Goal: Information Seeking & Learning: Find specific fact

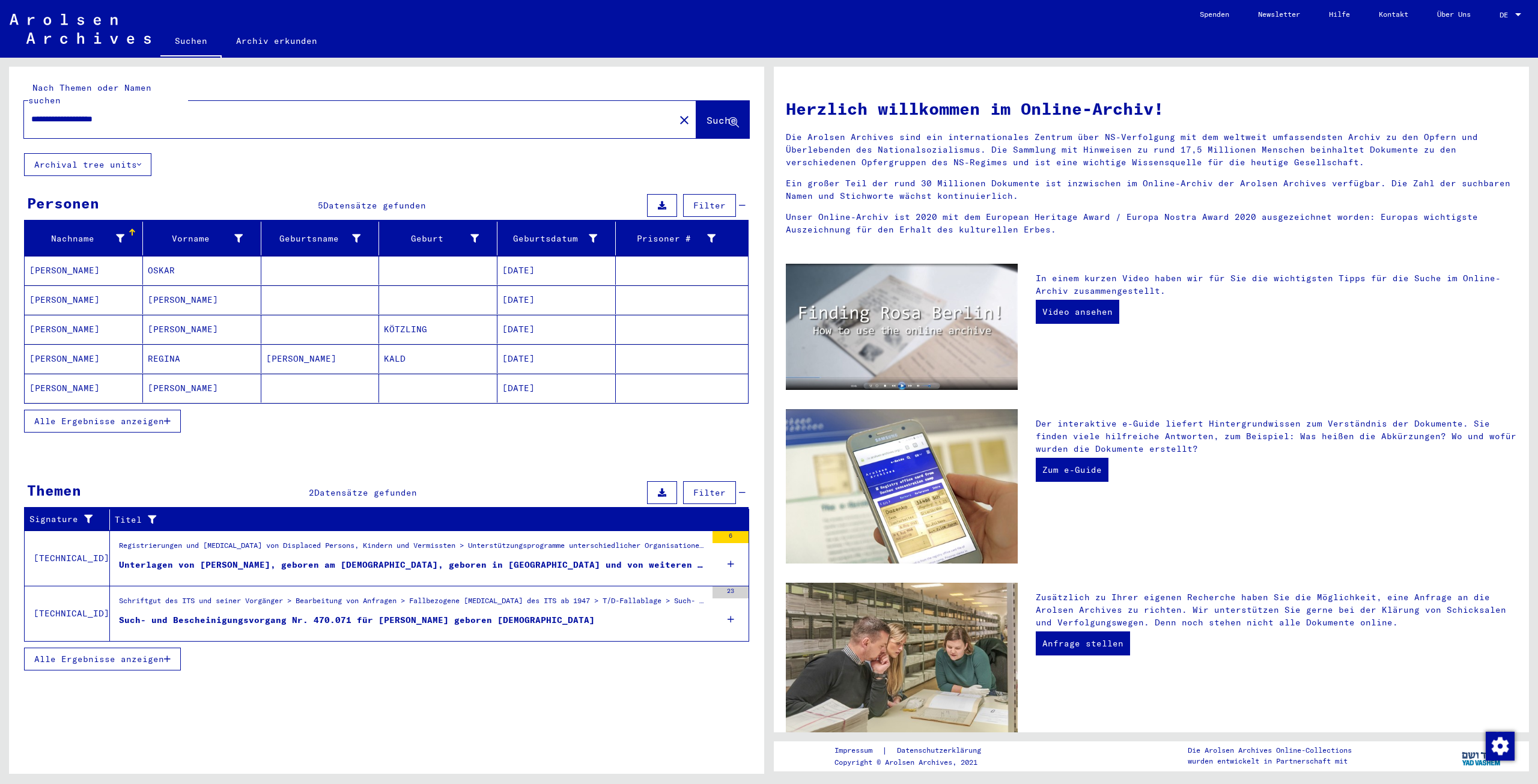
click at [55, 258] on mat-cell "[PERSON_NAME]" at bounding box center [83, 271] width 118 height 28
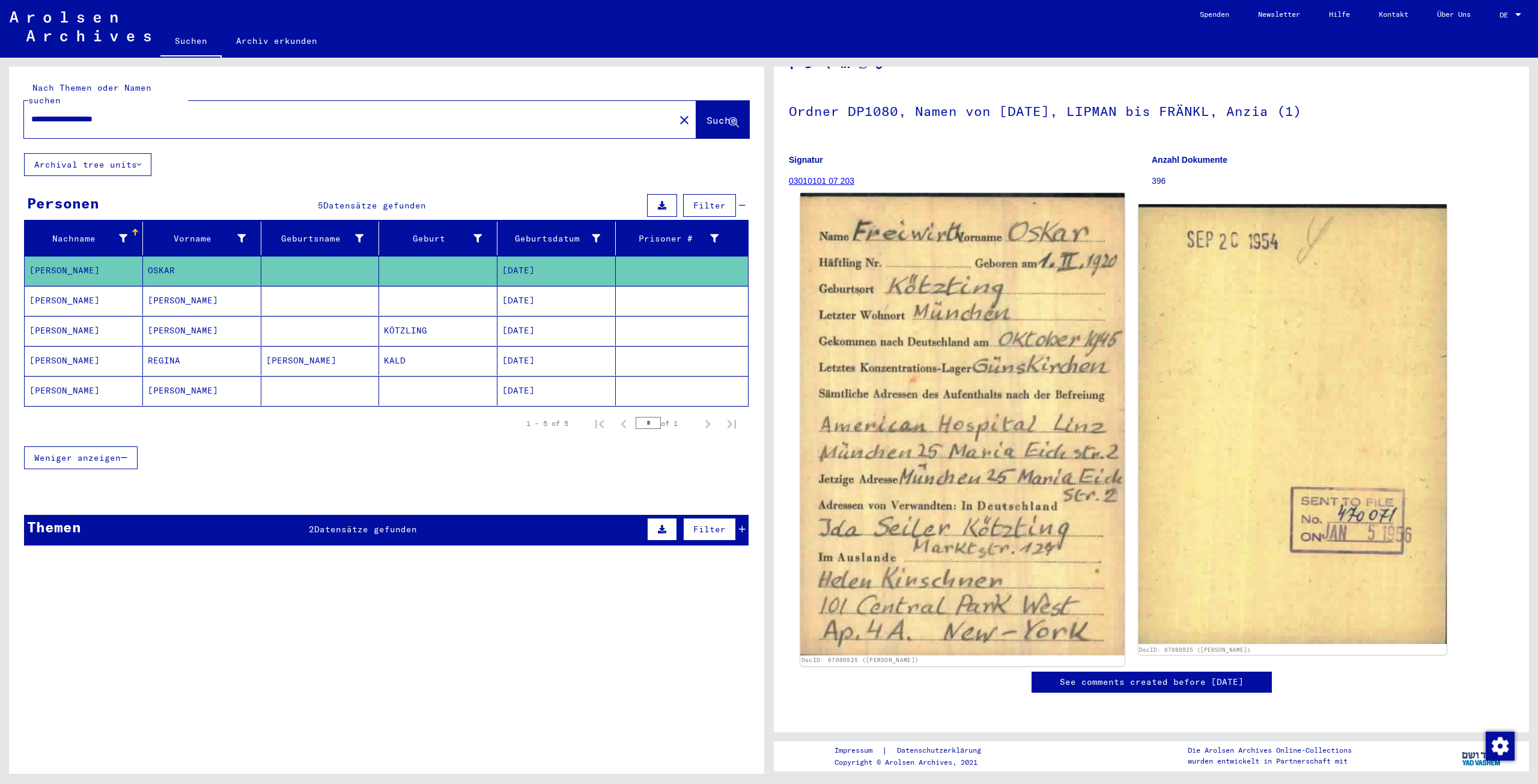
scroll to position [120, 0]
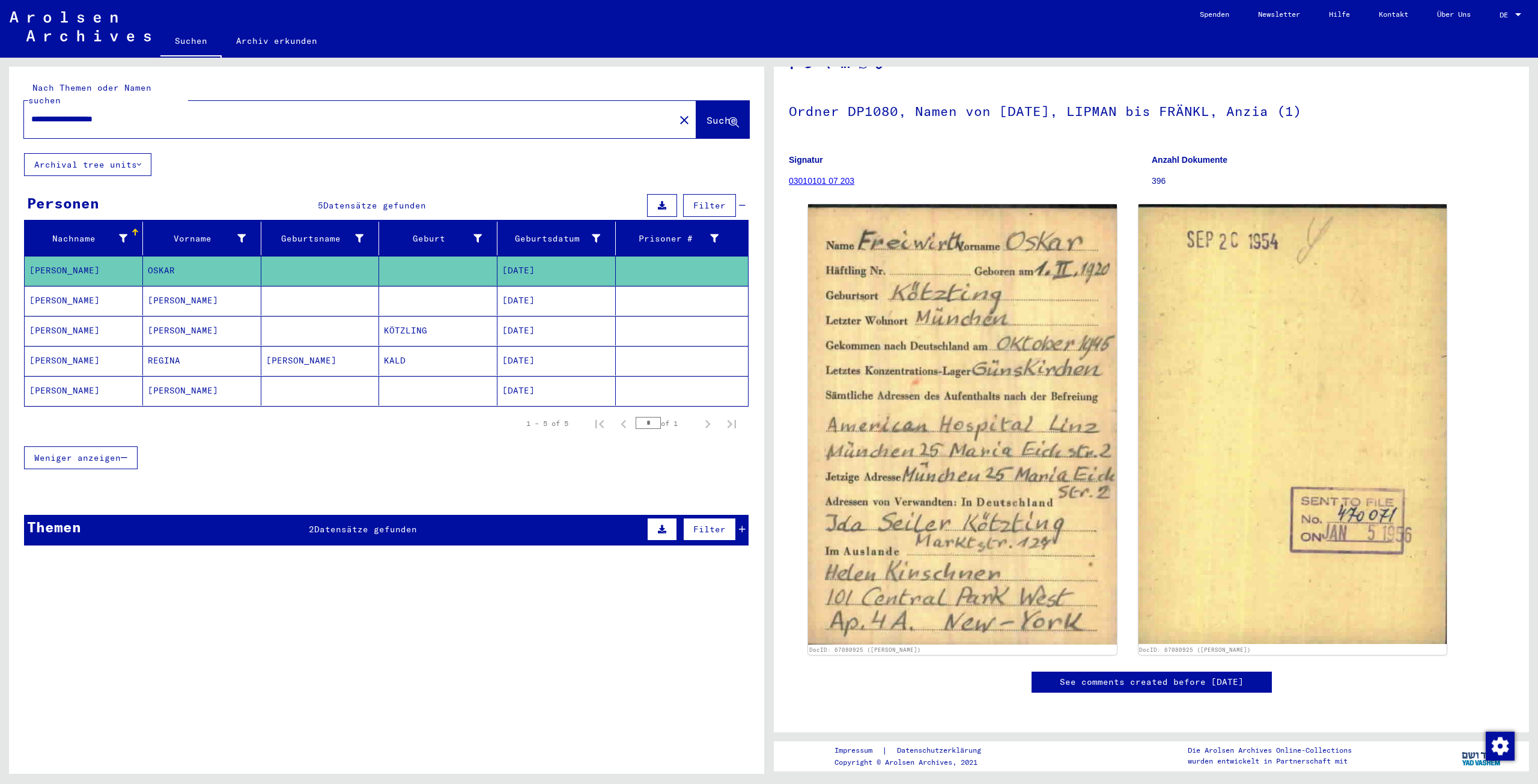
click at [54, 289] on mat-cell "[PERSON_NAME]" at bounding box center [83, 300] width 118 height 29
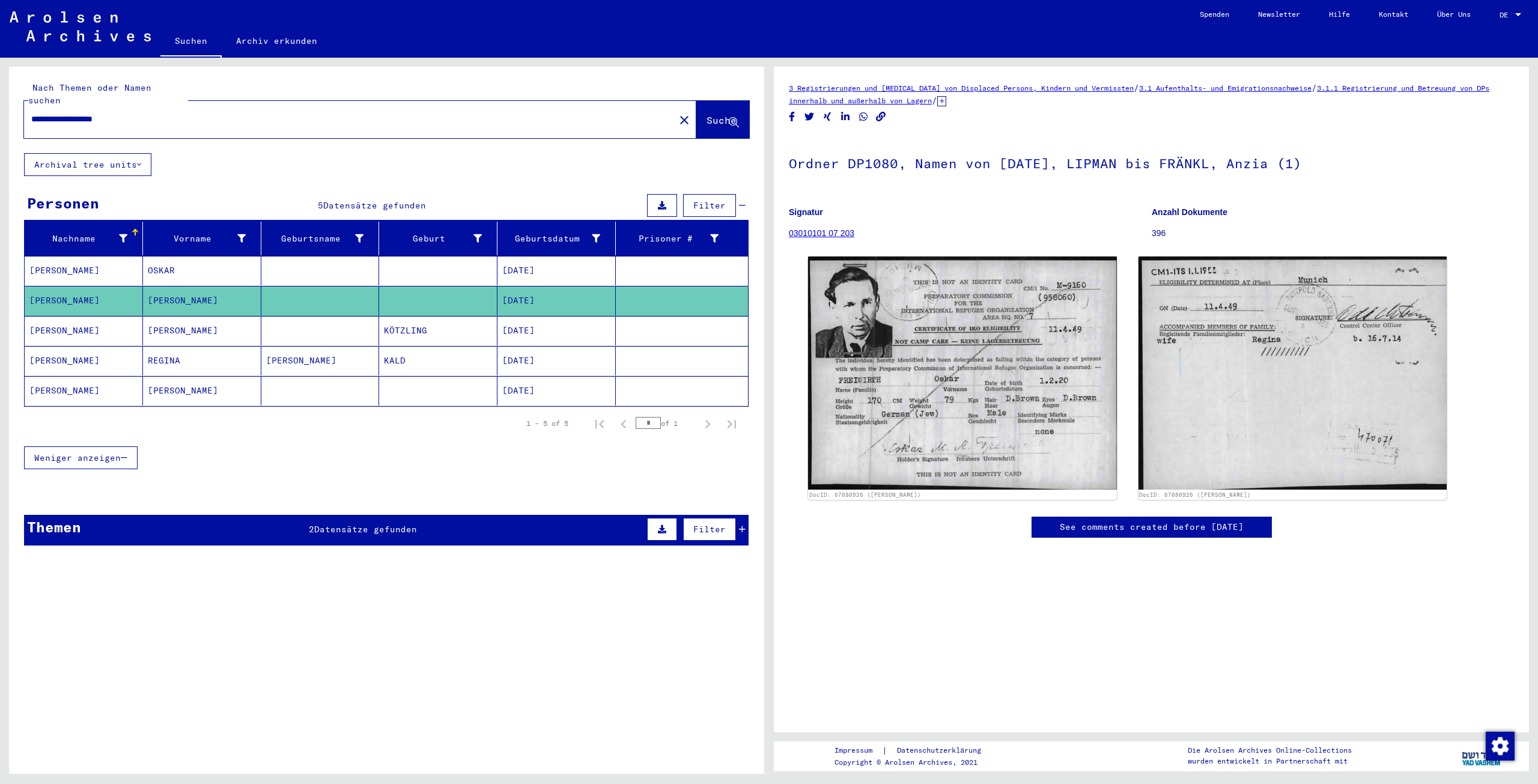
click at [63, 316] on mat-cell "[PERSON_NAME]" at bounding box center [83, 330] width 118 height 29
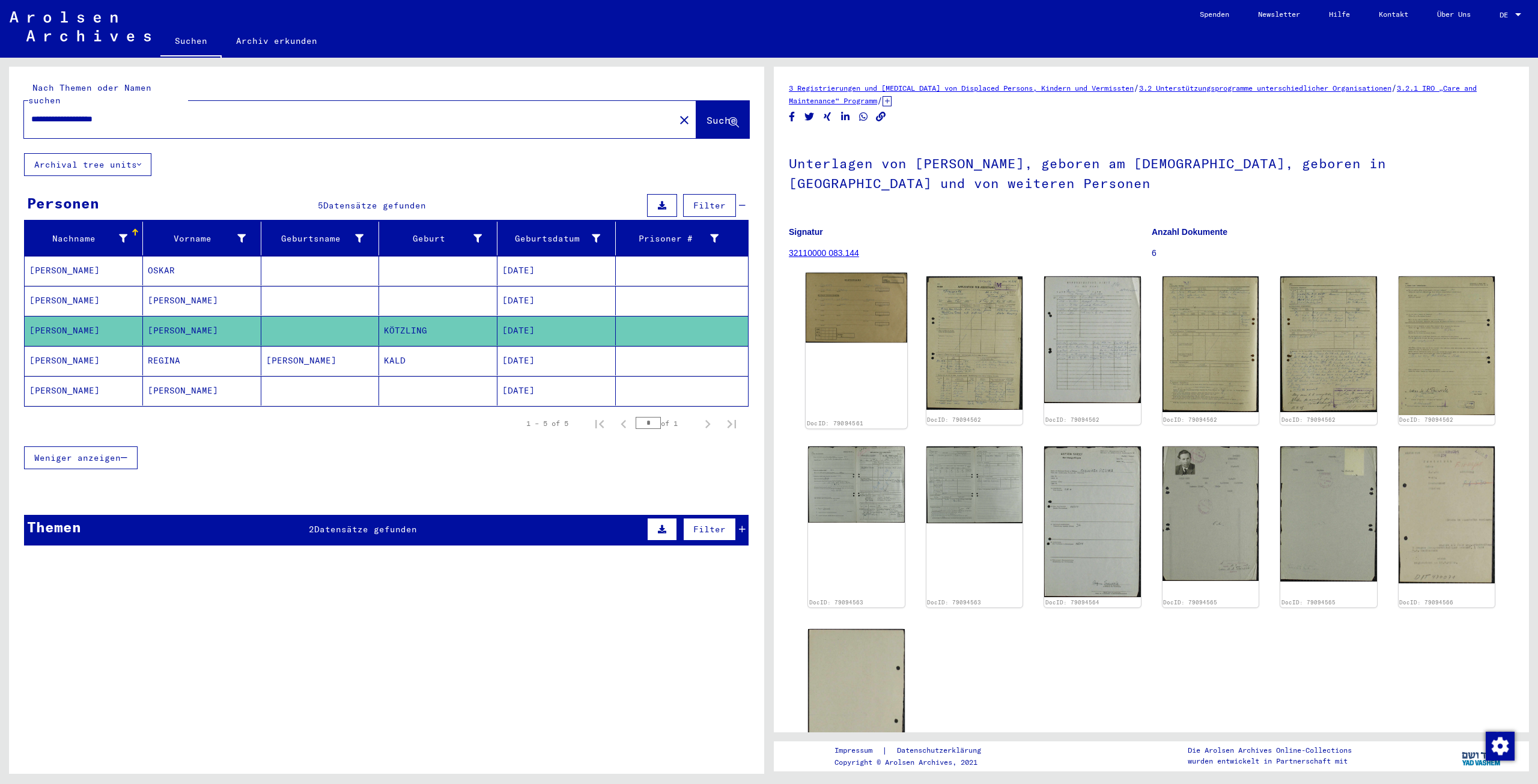
click at [857, 308] on img at bounding box center [856, 307] width 101 height 70
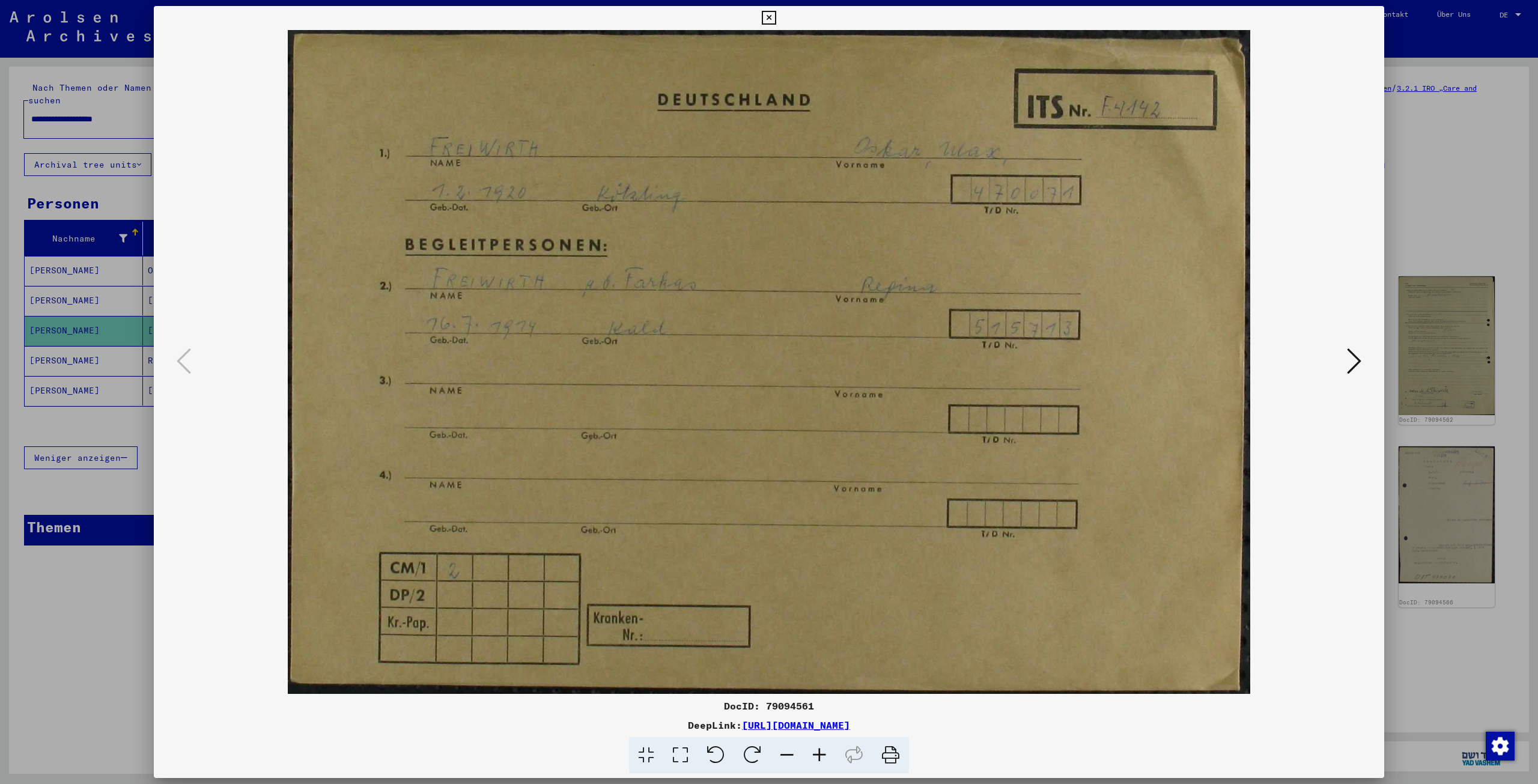
click at [1347, 360] on icon at bounding box center [1354, 361] width 14 height 28
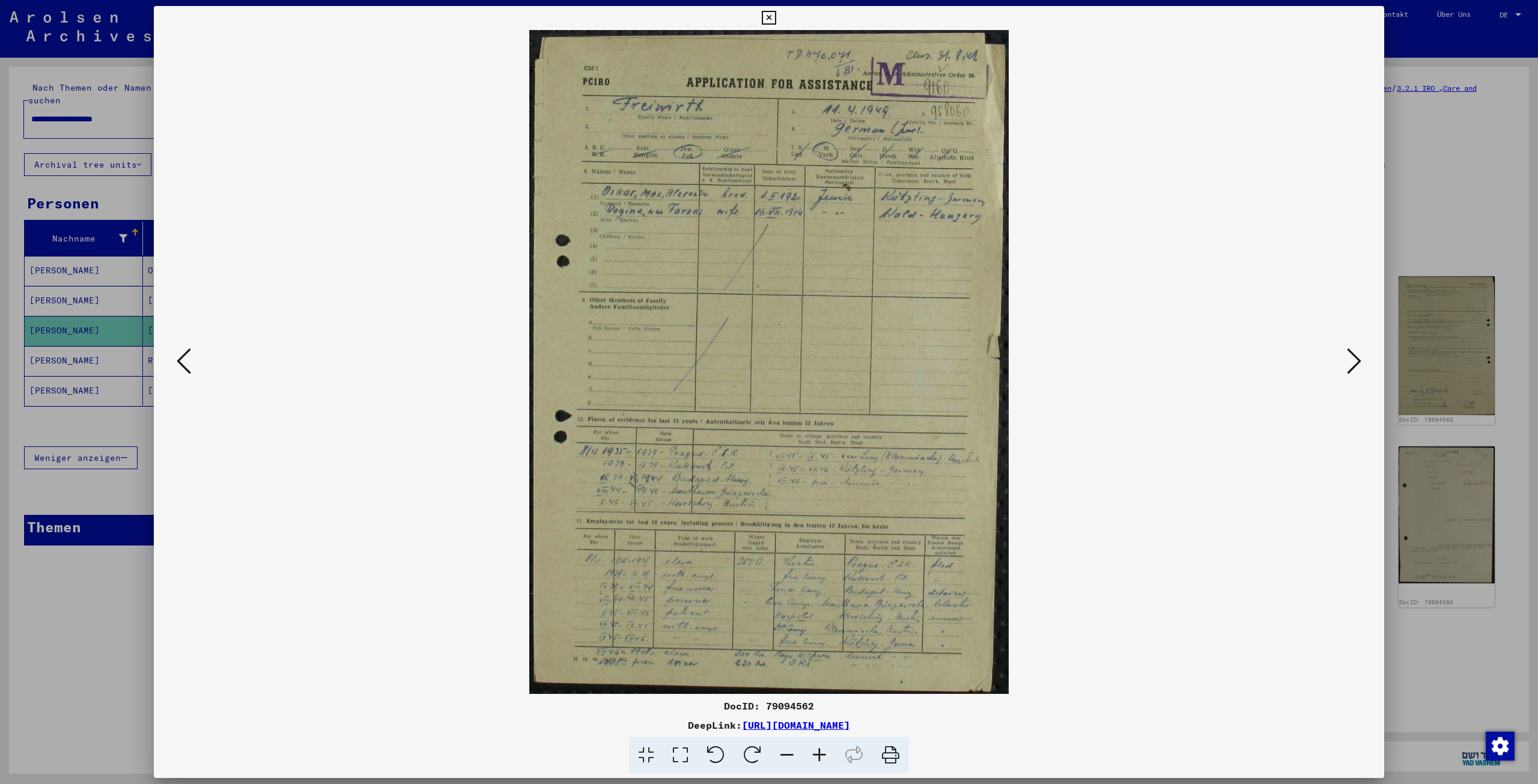
click at [772, 13] on icon at bounding box center [768, 18] width 13 height 14
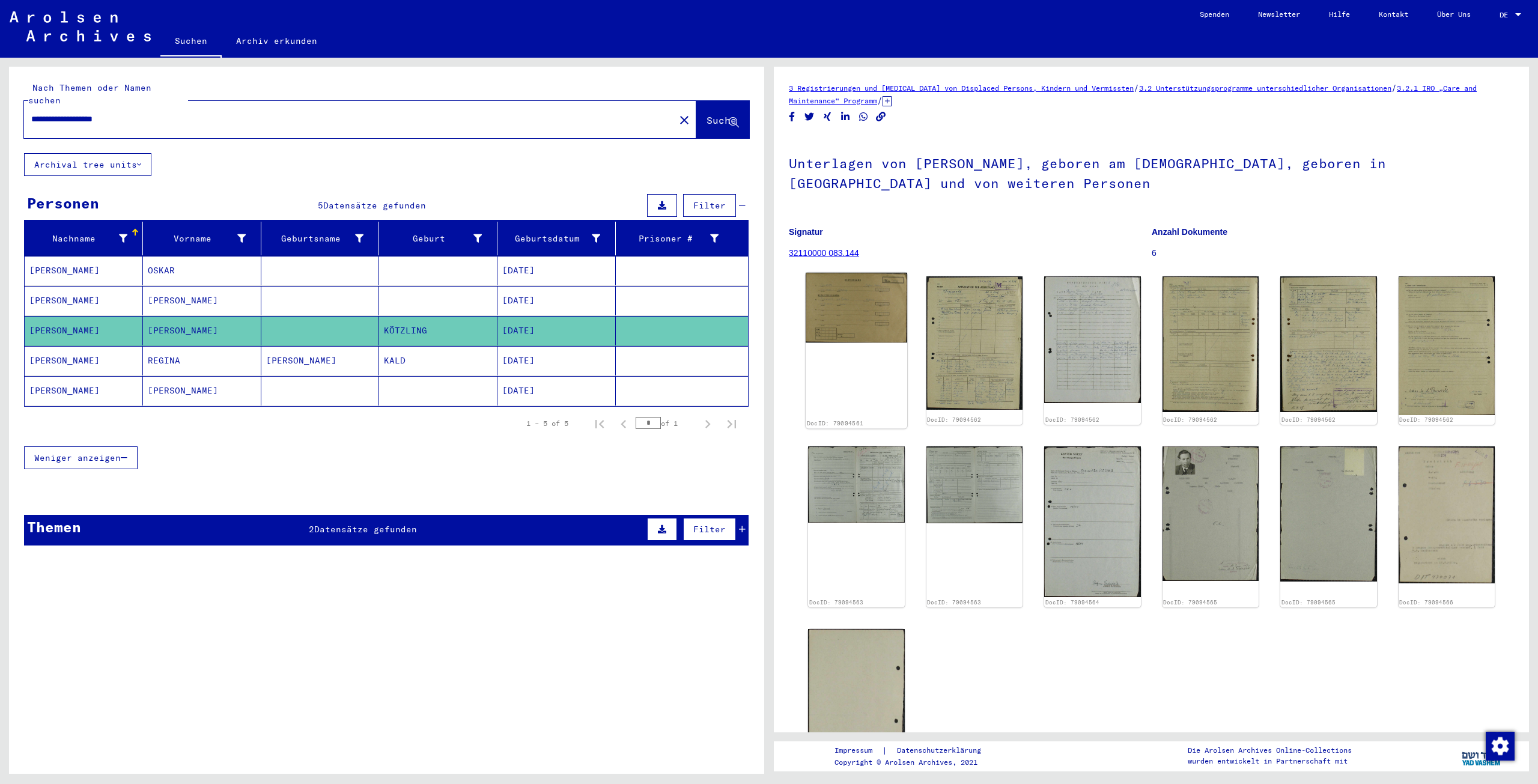
click at [874, 311] on img at bounding box center [856, 307] width 101 height 70
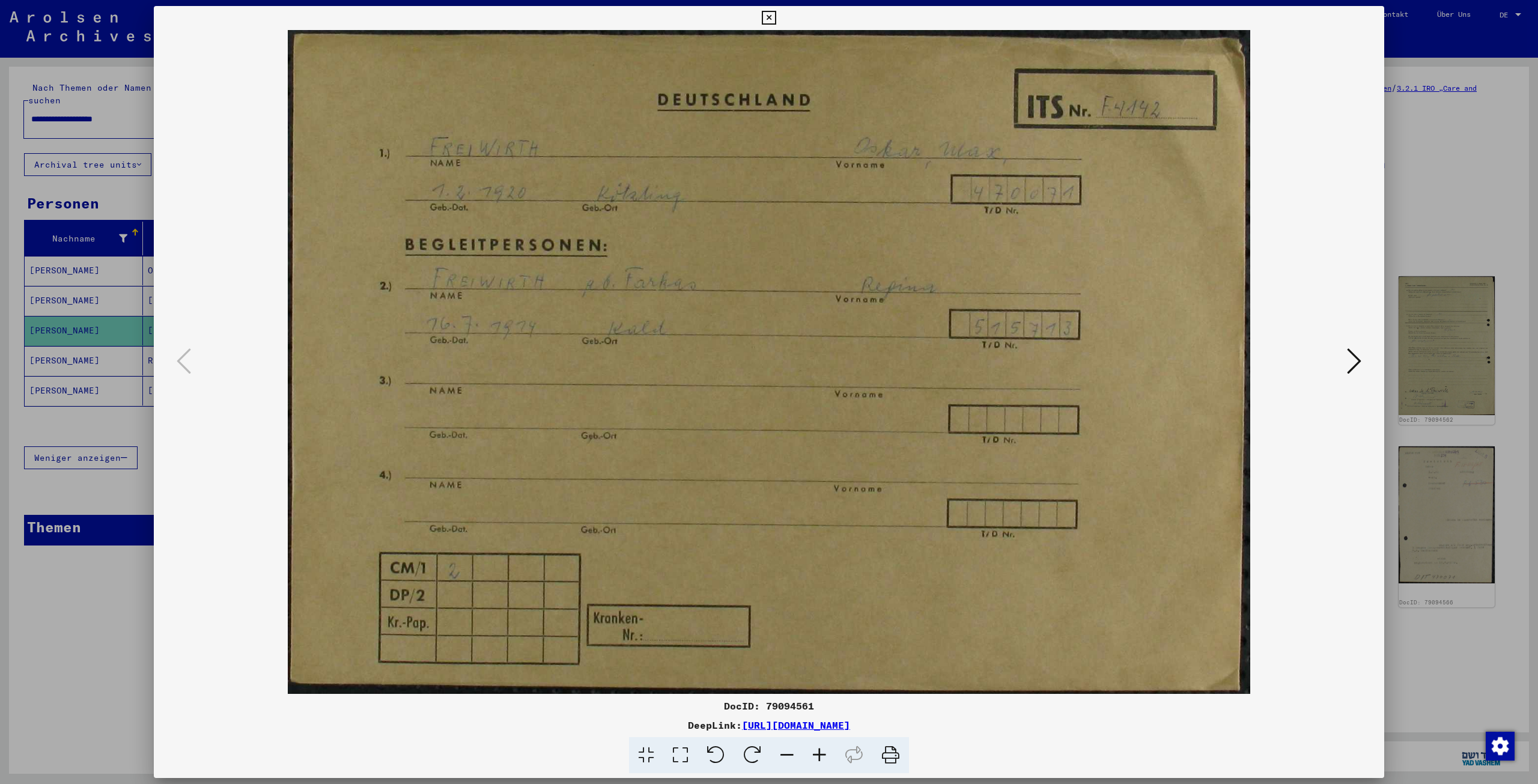
click at [1356, 357] on icon at bounding box center [1354, 361] width 14 height 28
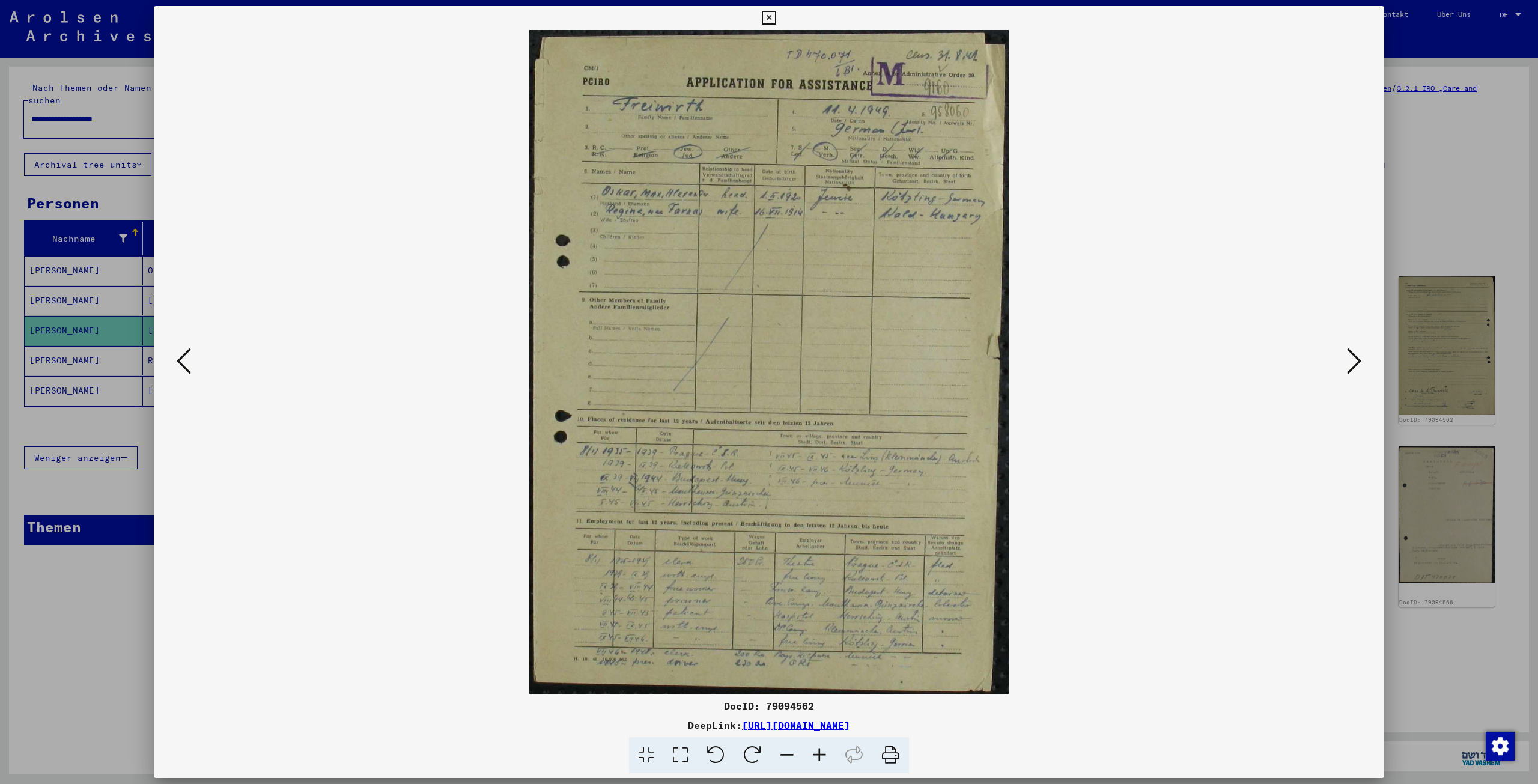
click at [1355, 362] on icon at bounding box center [1354, 361] width 14 height 28
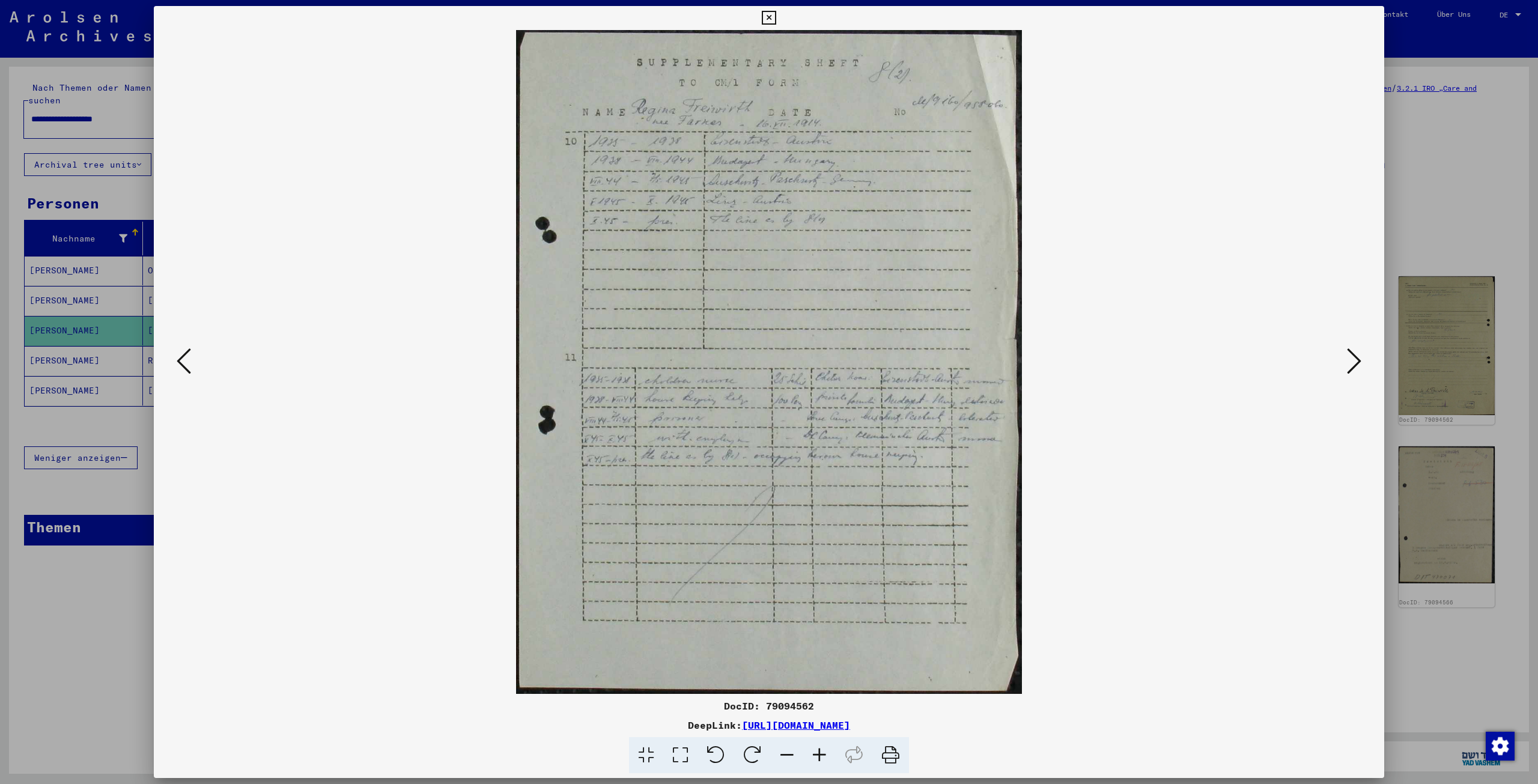
click at [1355, 353] on icon at bounding box center [1354, 361] width 14 height 28
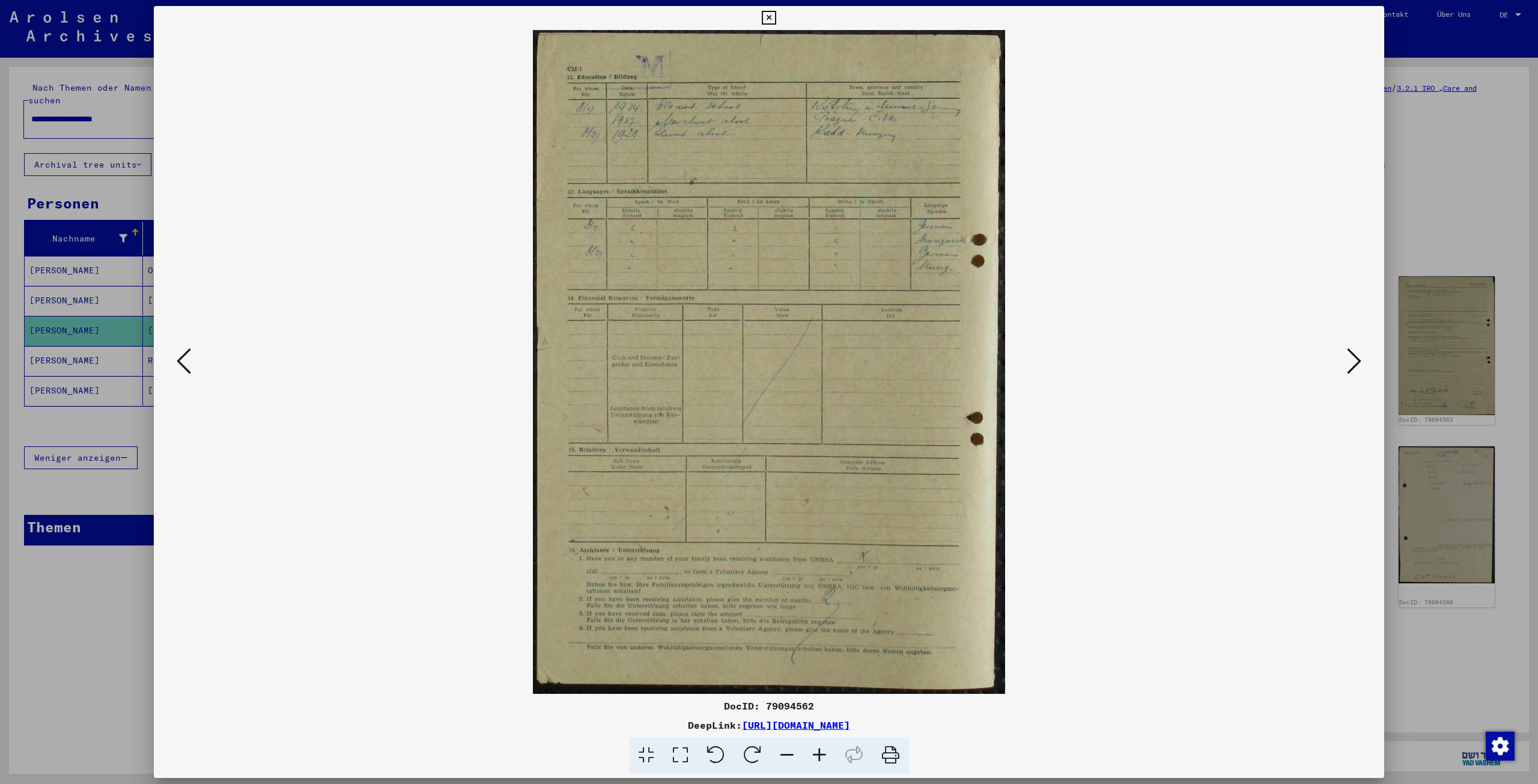
click at [1356, 368] on icon at bounding box center [1354, 361] width 14 height 28
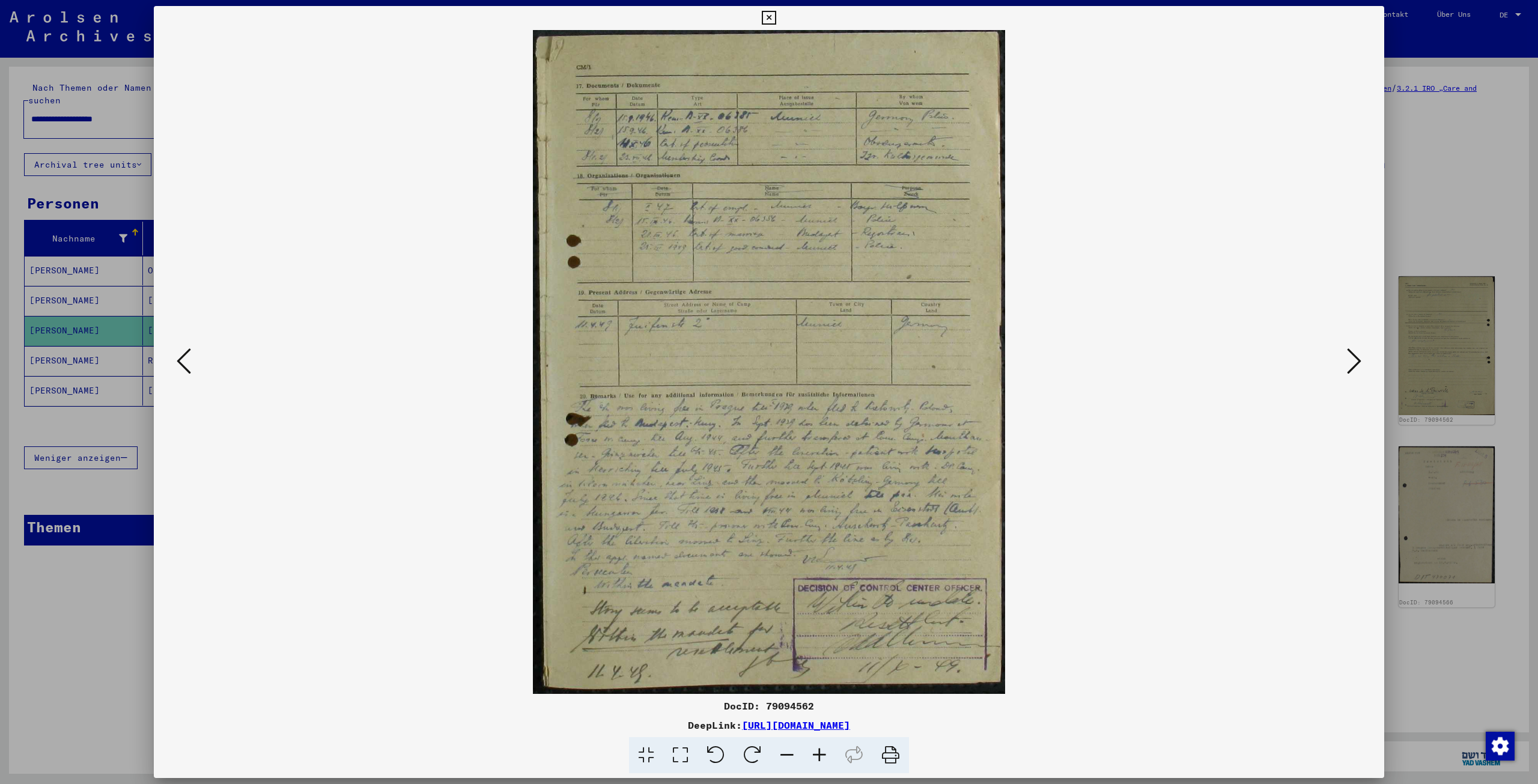
click at [1355, 358] on icon at bounding box center [1354, 361] width 14 height 28
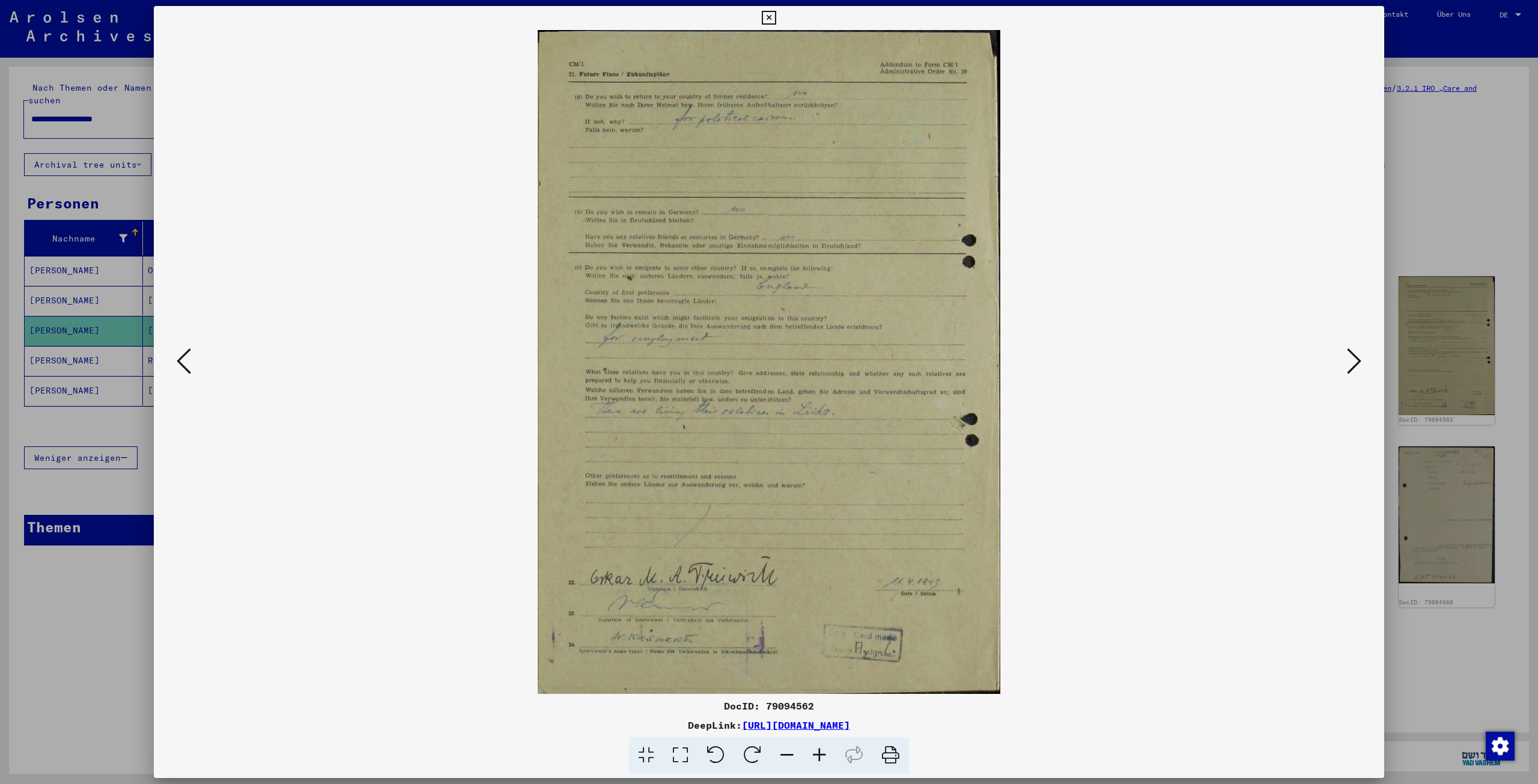
click at [1357, 362] on icon at bounding box center [1354, 361] width 14 height 28
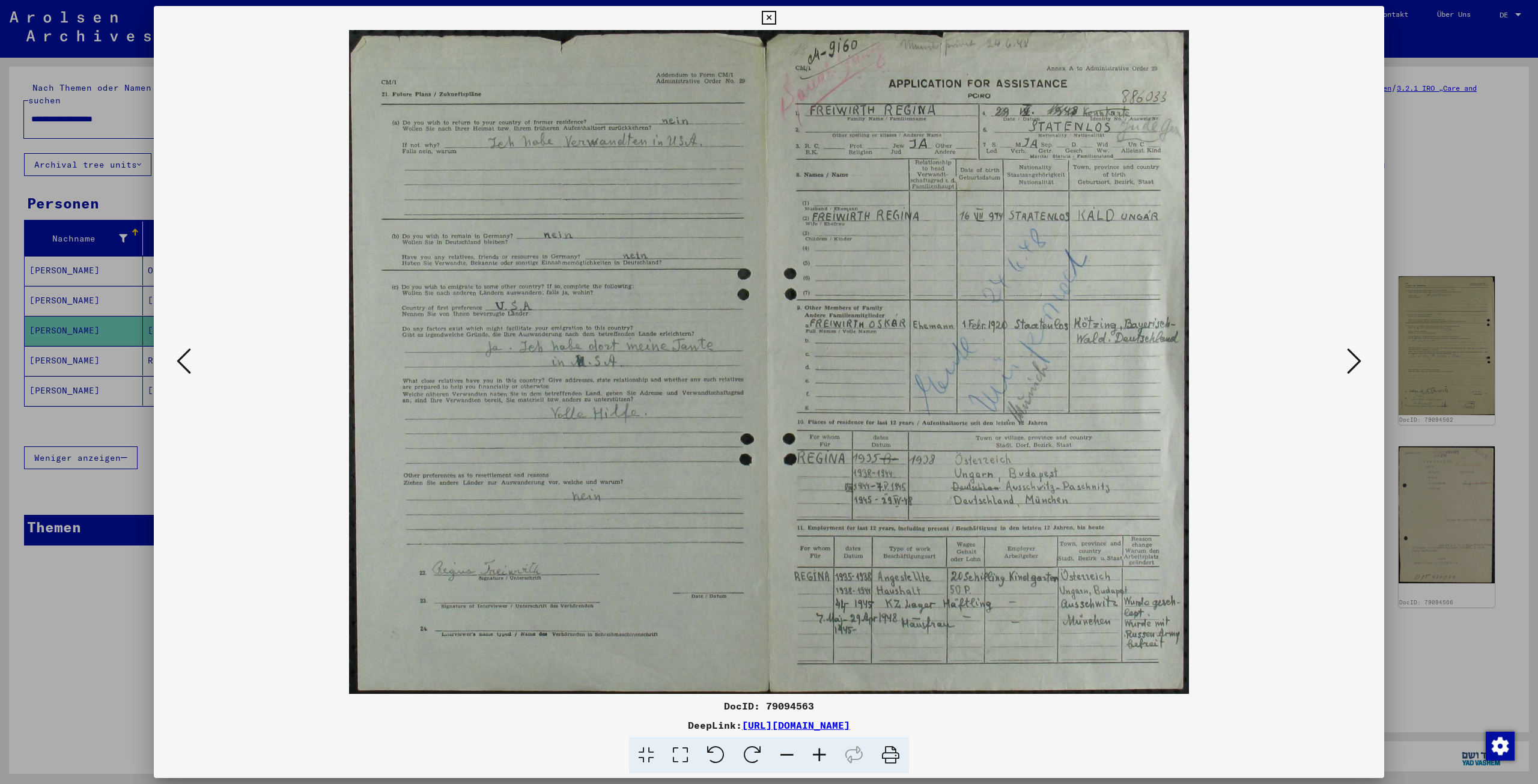
click at [1370, 355] on div at bounding box center [769, 362] width 1231 height 664
click at [1354, 360] on icon at bounding box center [1354, 361] width 14 height 28
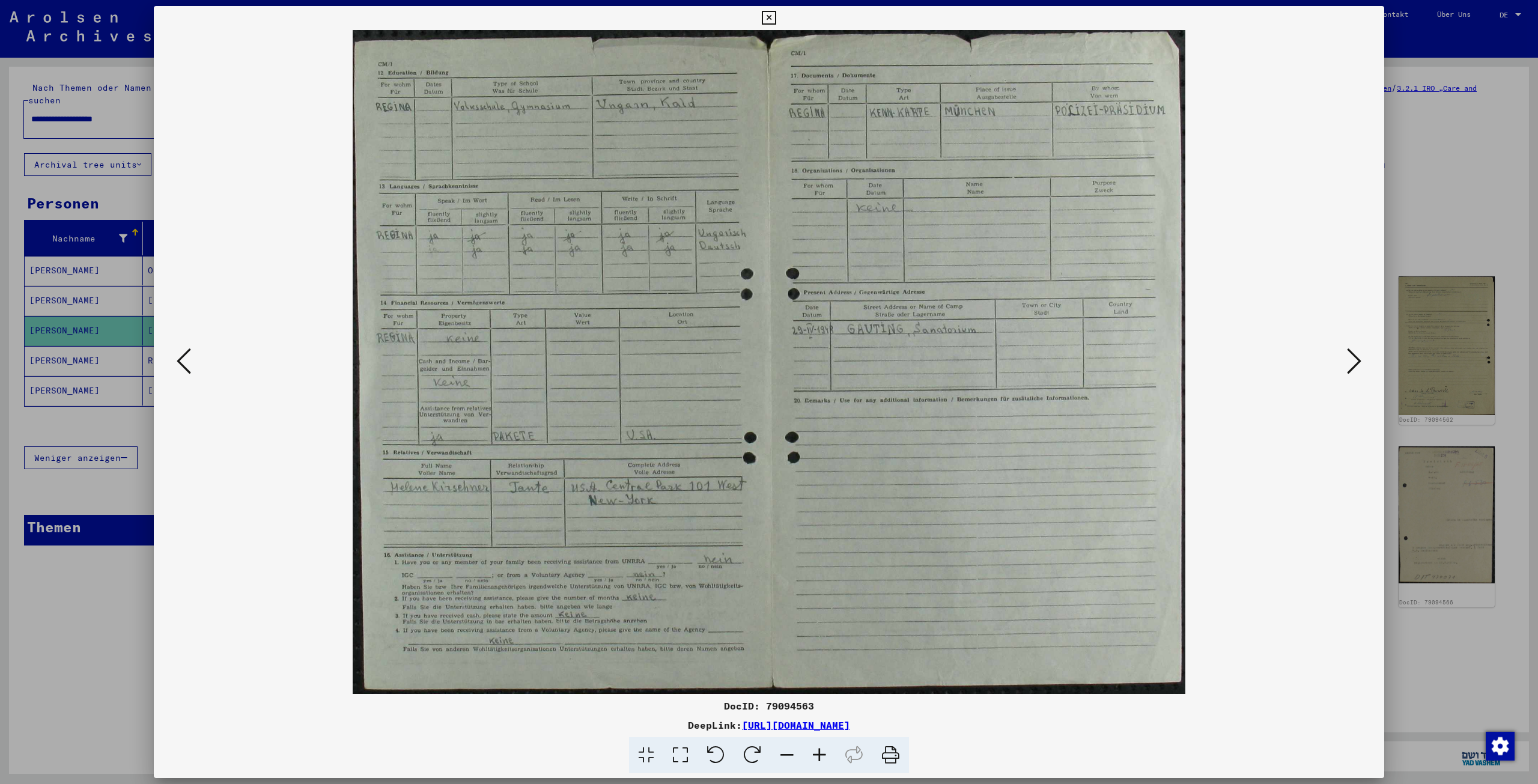
click at [1356, 362] on icon at bounding box center [1354, 361] width 14 height 28
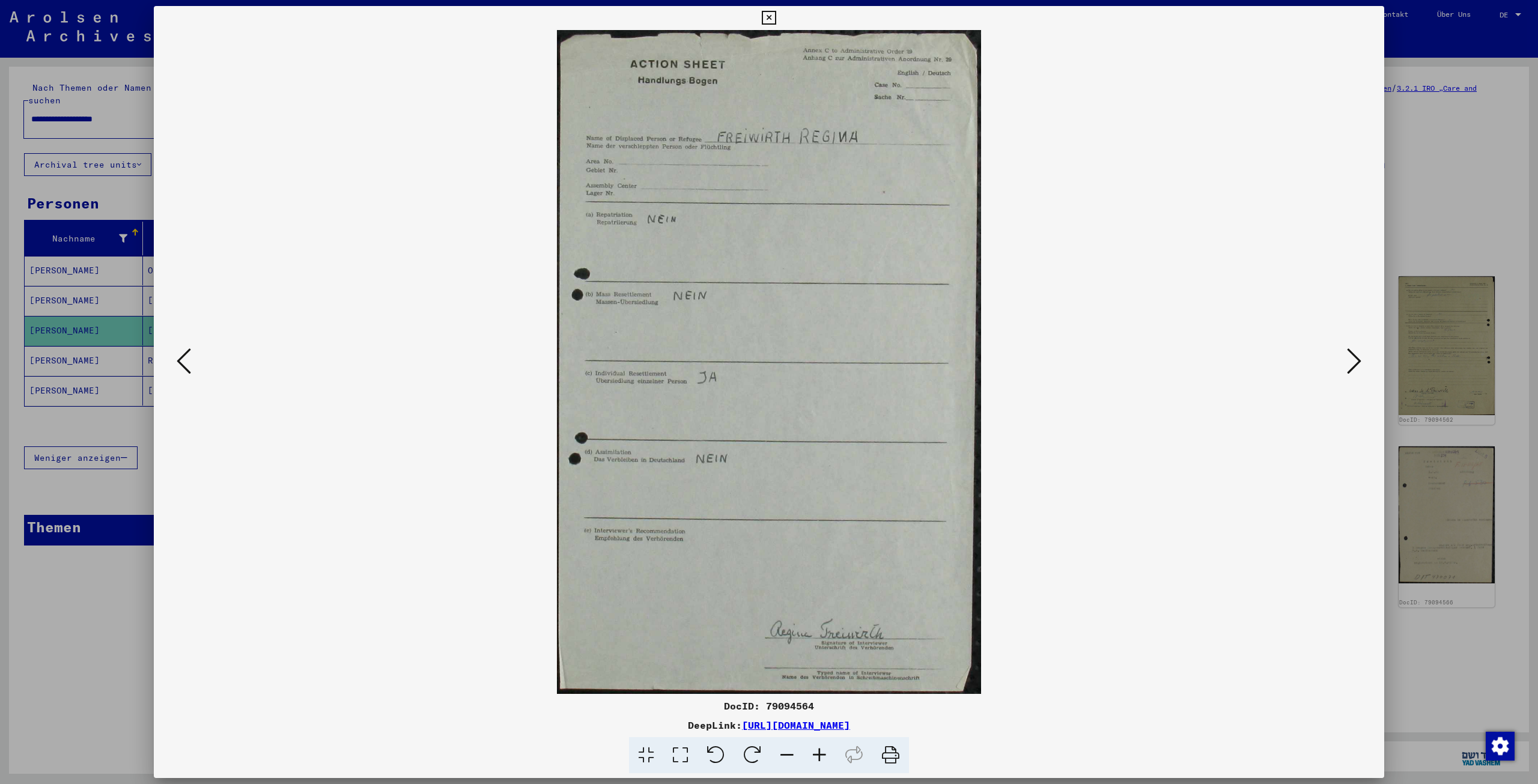
click at [1355, 356] on icon at bounding box center [1354, 361] width 14 height 28
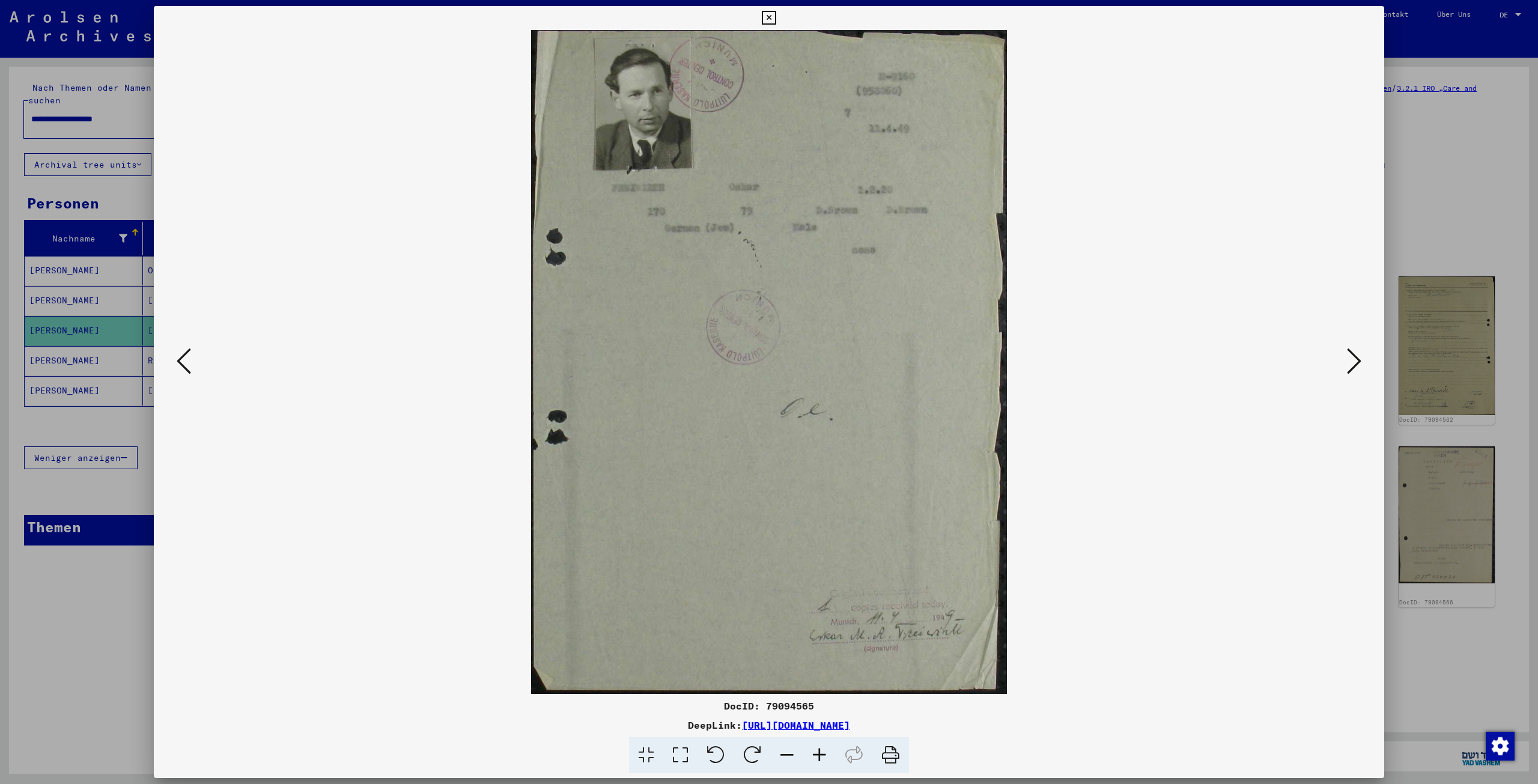
click at [1359, 360] on icon at bounding box center [1354, 361] width 14 height 28
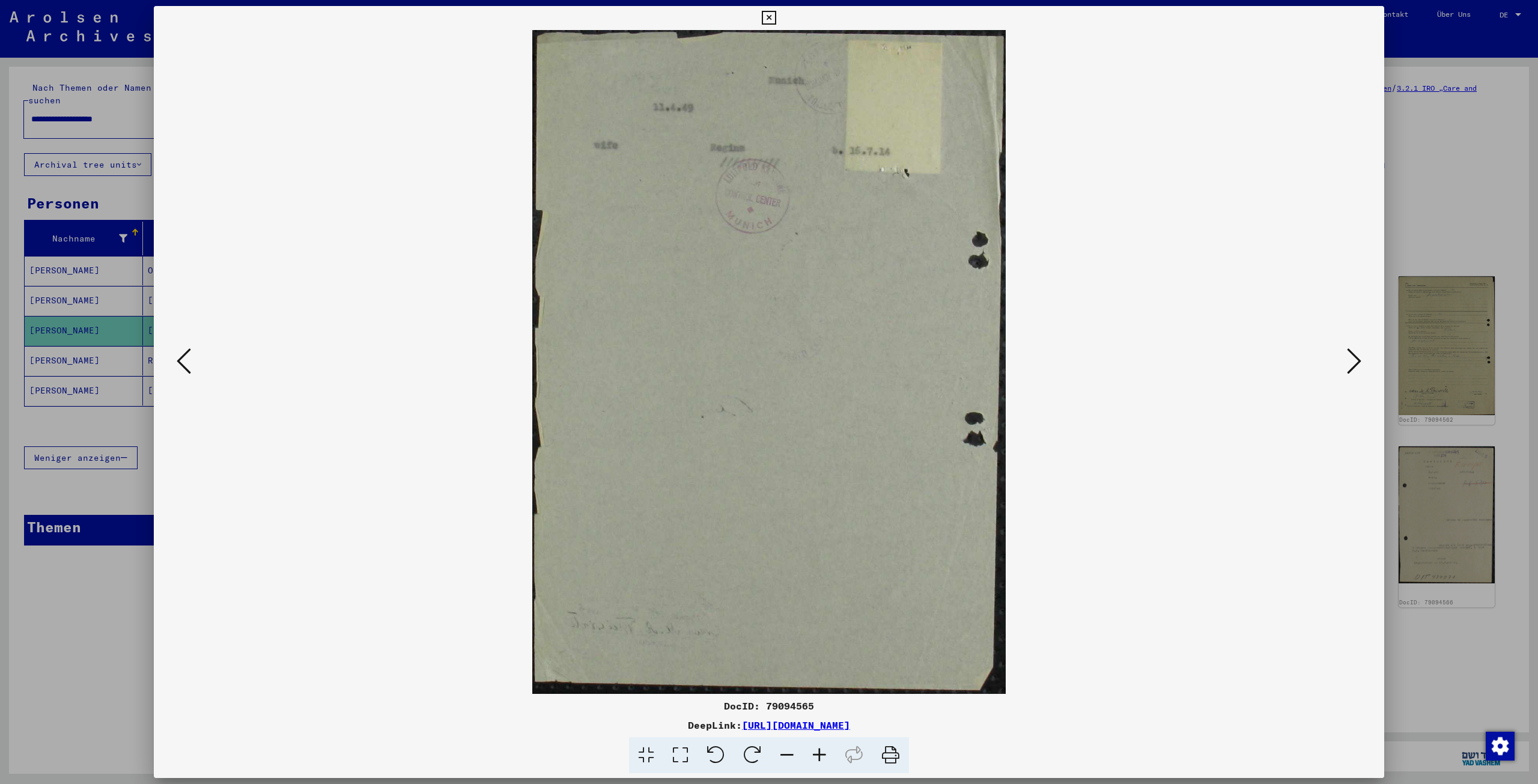
click at [1354, 358] on icon at bounding box center [1354, 361] width 14 height 28
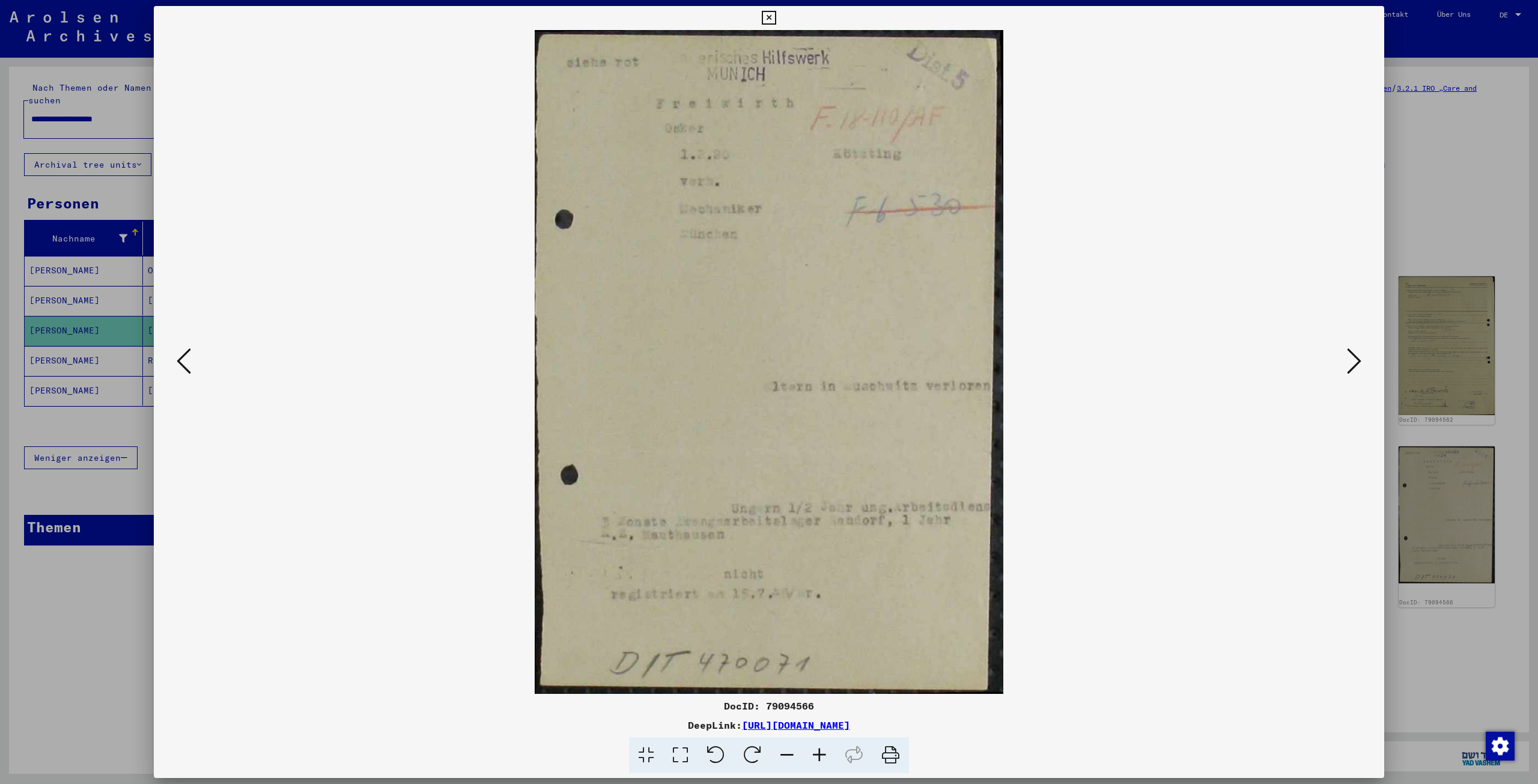
click at [1355, 358] on icon at bounding box center [1354, 361] width 14 height 28
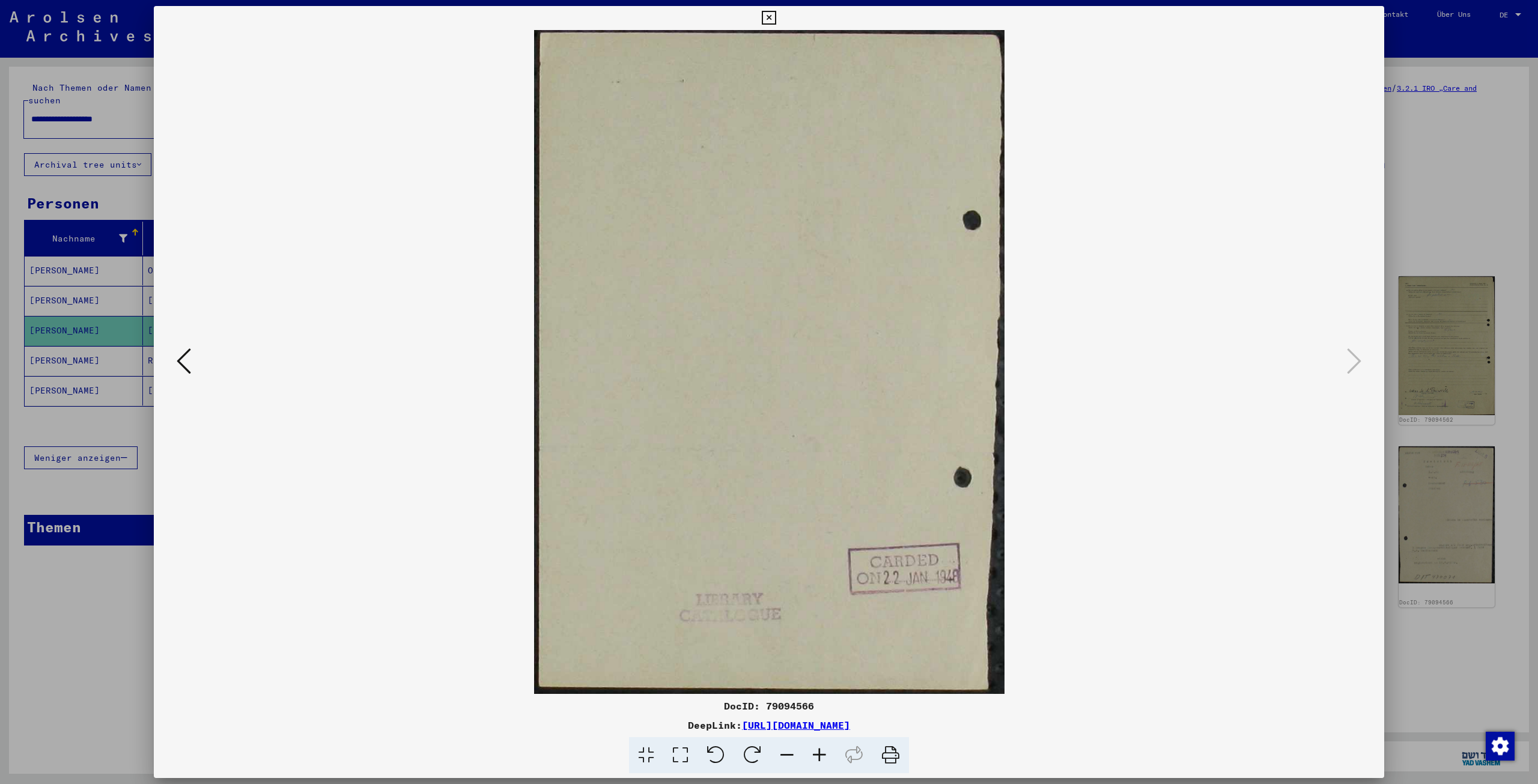
click at [769, 16] on icon at bounding box center [768, 18] width 13 height 14
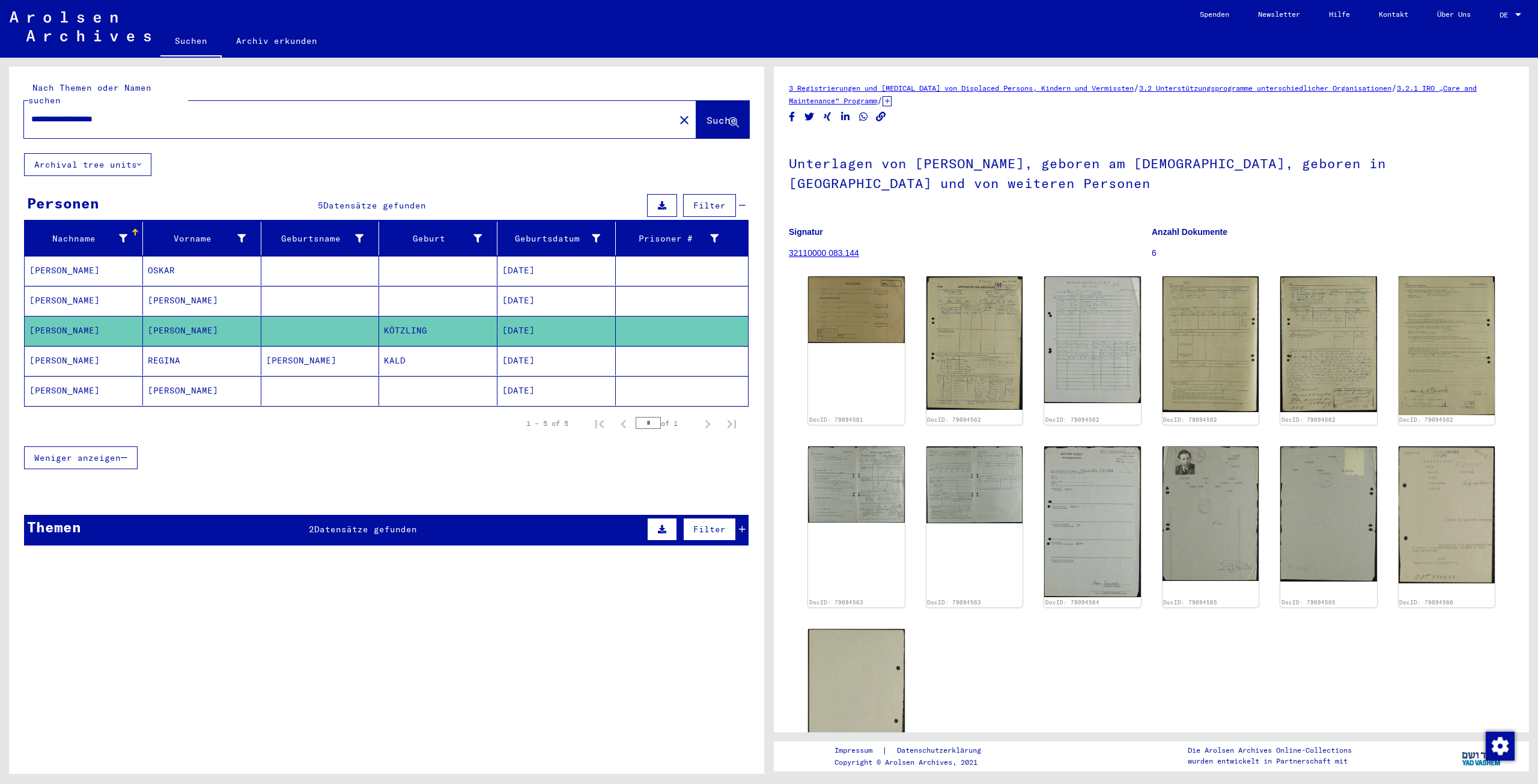
click at [56, 347] on mat-cell "[PERSON_NAME]" at bounding box center [83, 360] width 118 height 29
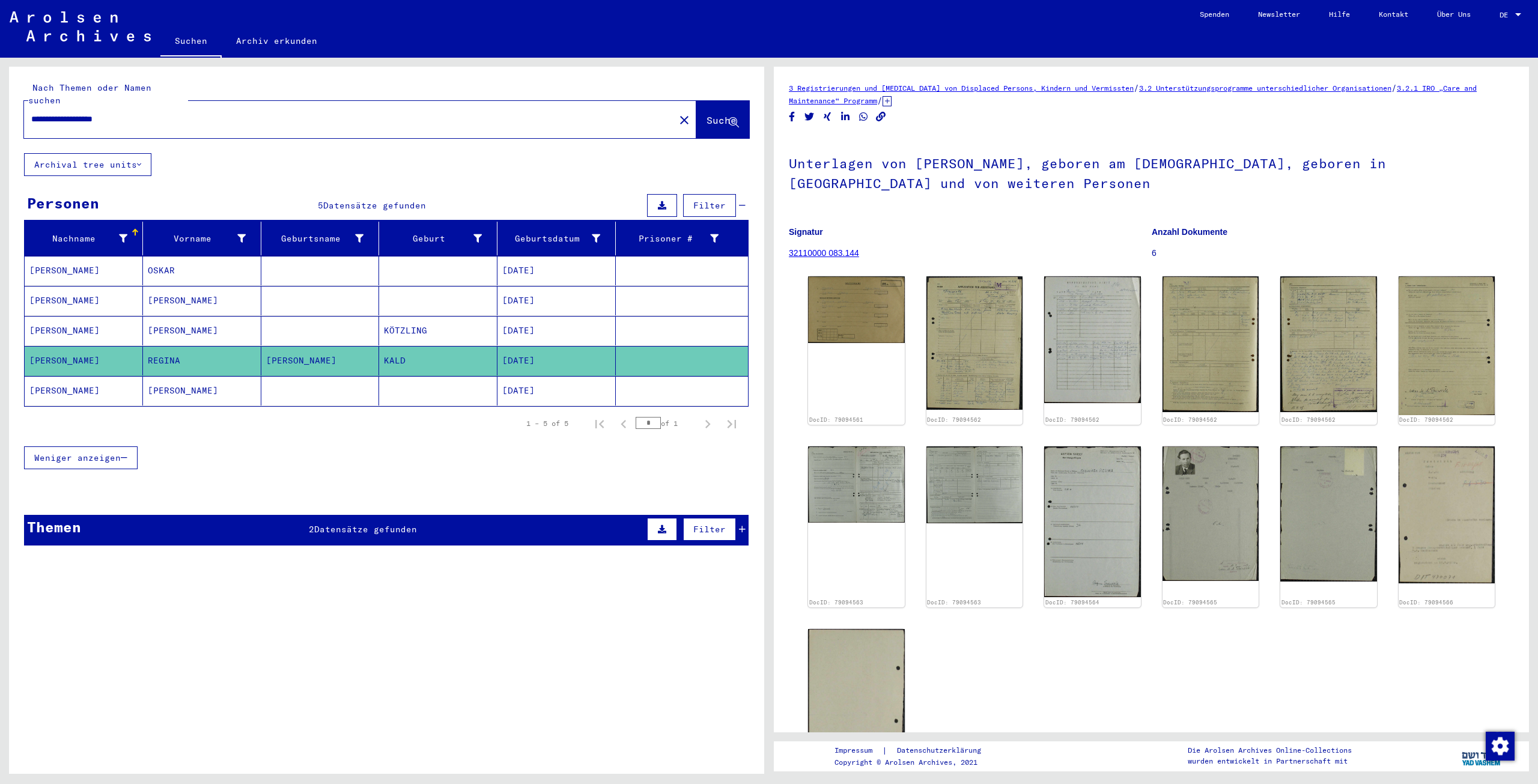
click at [56, 346] on mat-cell "[PERSON_NAME]" at bounding box center [83, 360] width 118 height 29
click at [54, 376] on mat-cell "[PERSON_NAME]" at bounding box center [83, 390] width 118 height 29
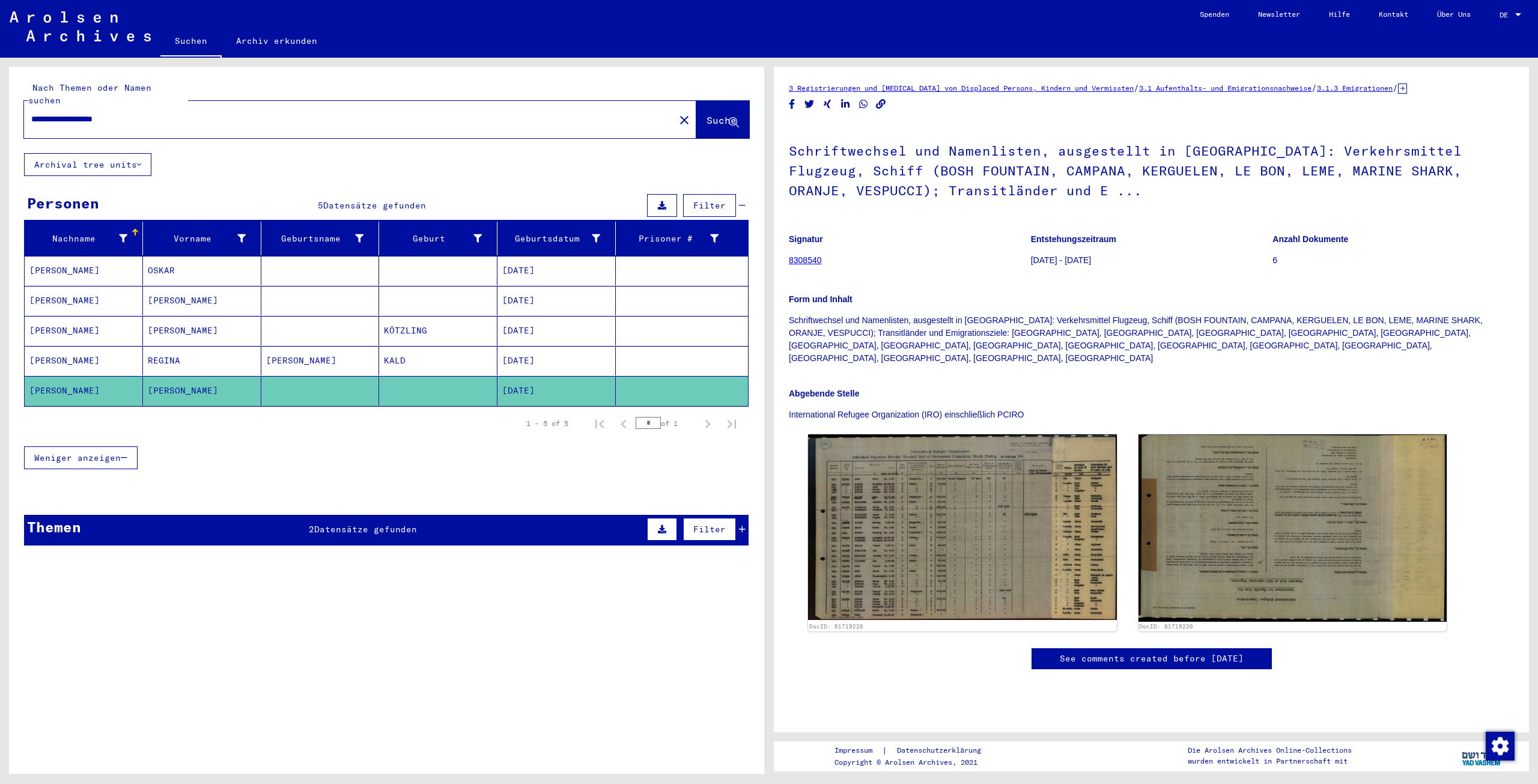
scroll to position [60, 0]
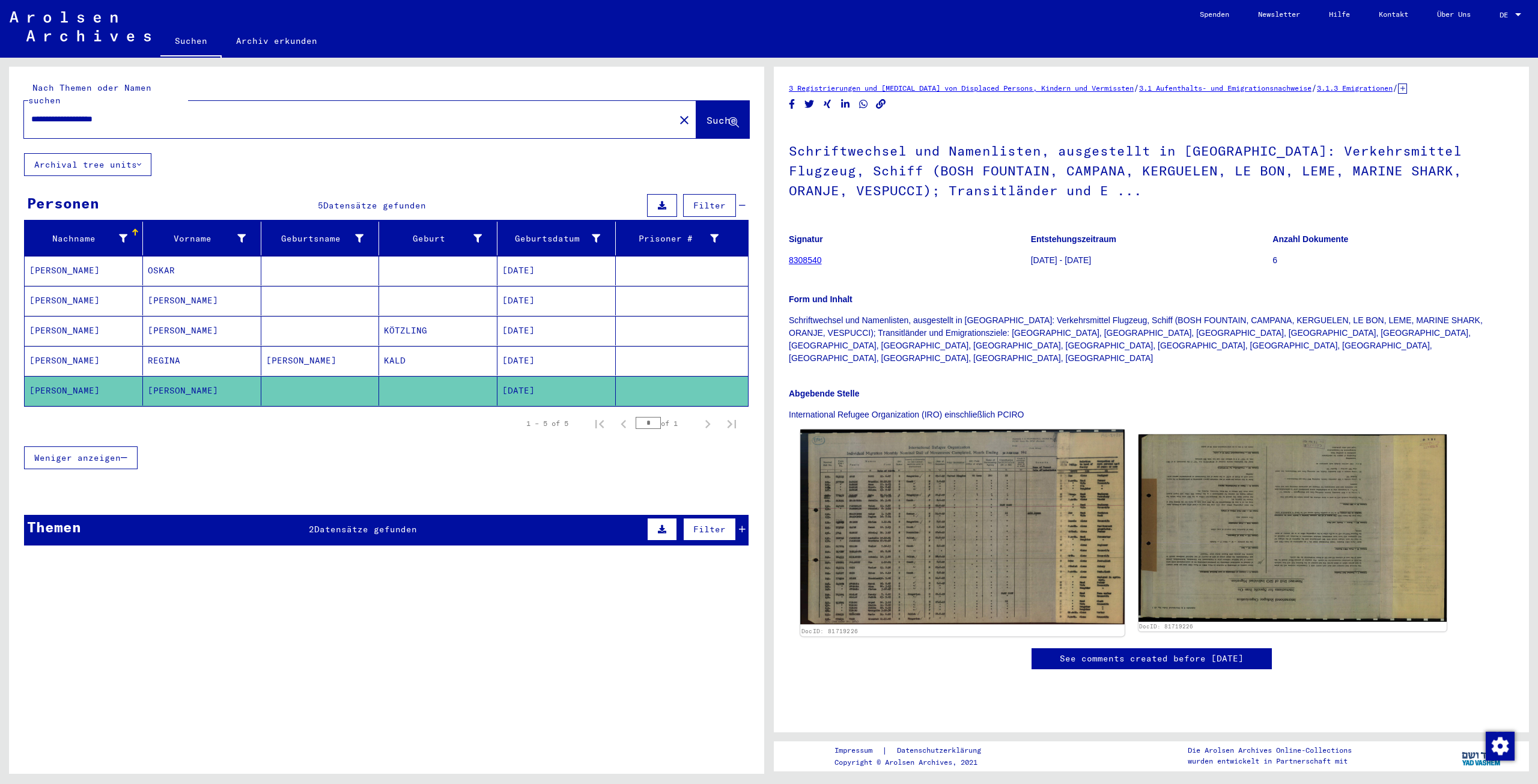
click at [940, 440] on img at bounding box center [962, 527] width 324 height 194
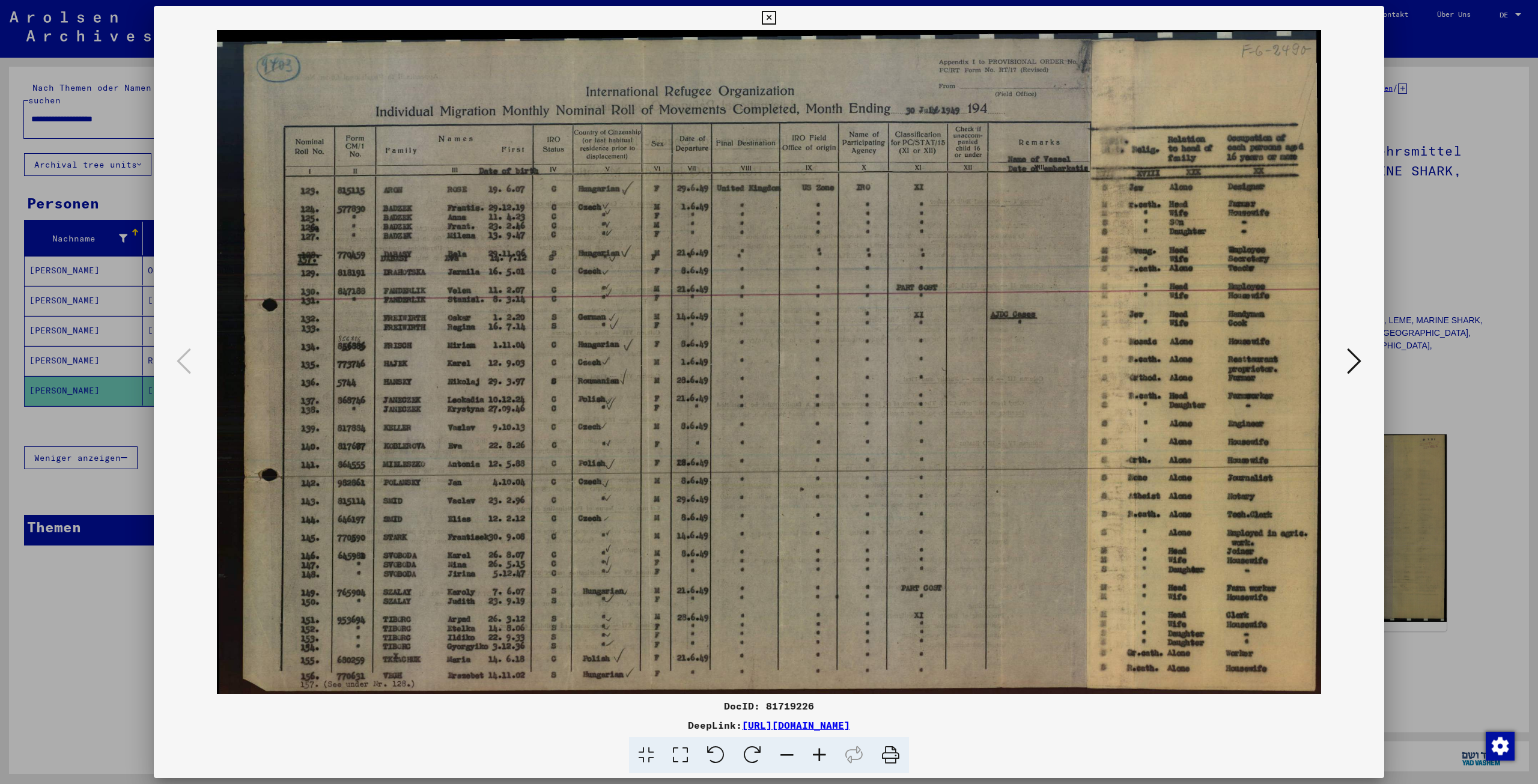
click at [1355, 360] on icon at bounding box center [1354, 361] width 14 height 28
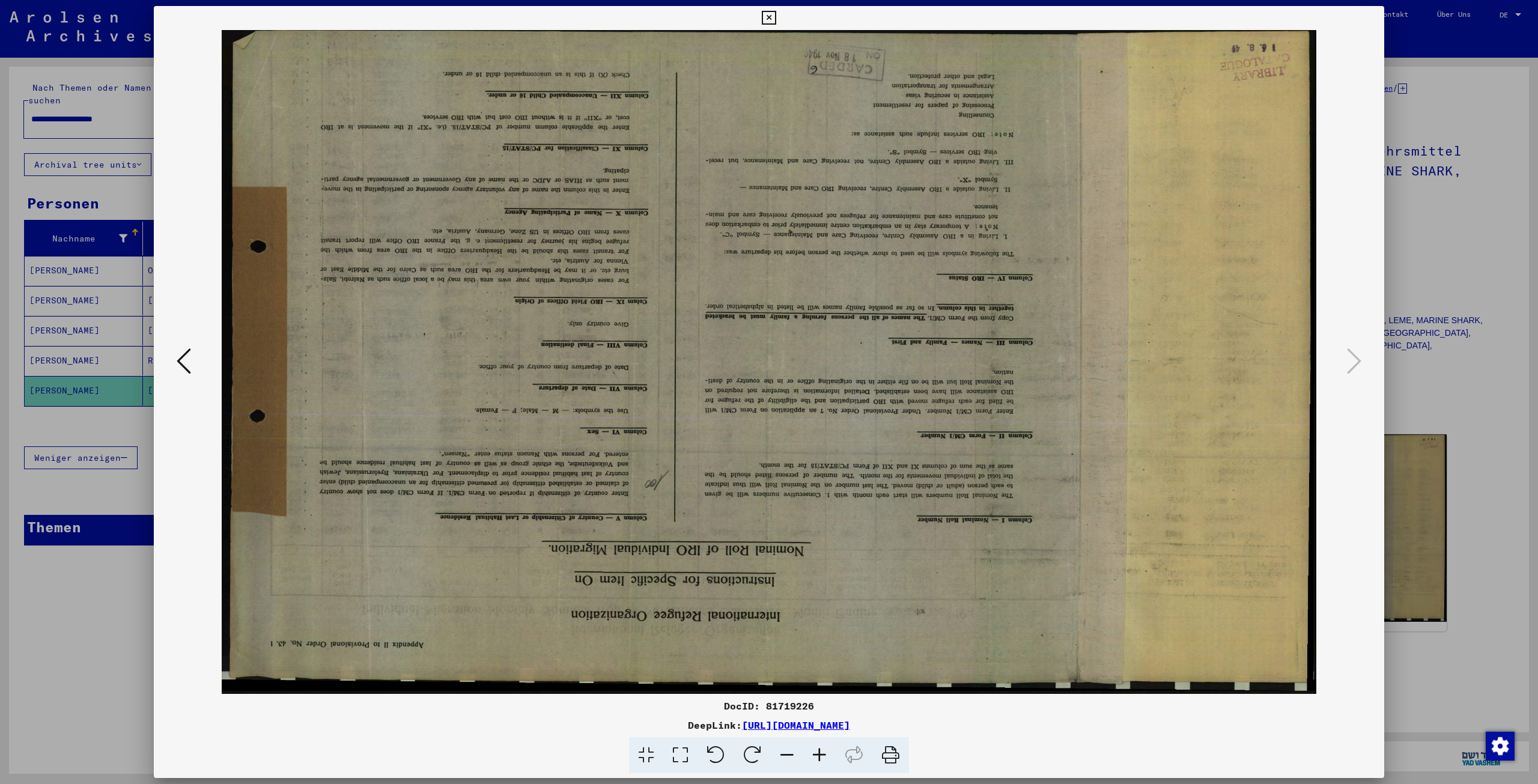
click at [772, 18] on icon at bounding box center [768, 18] width 13 height 14
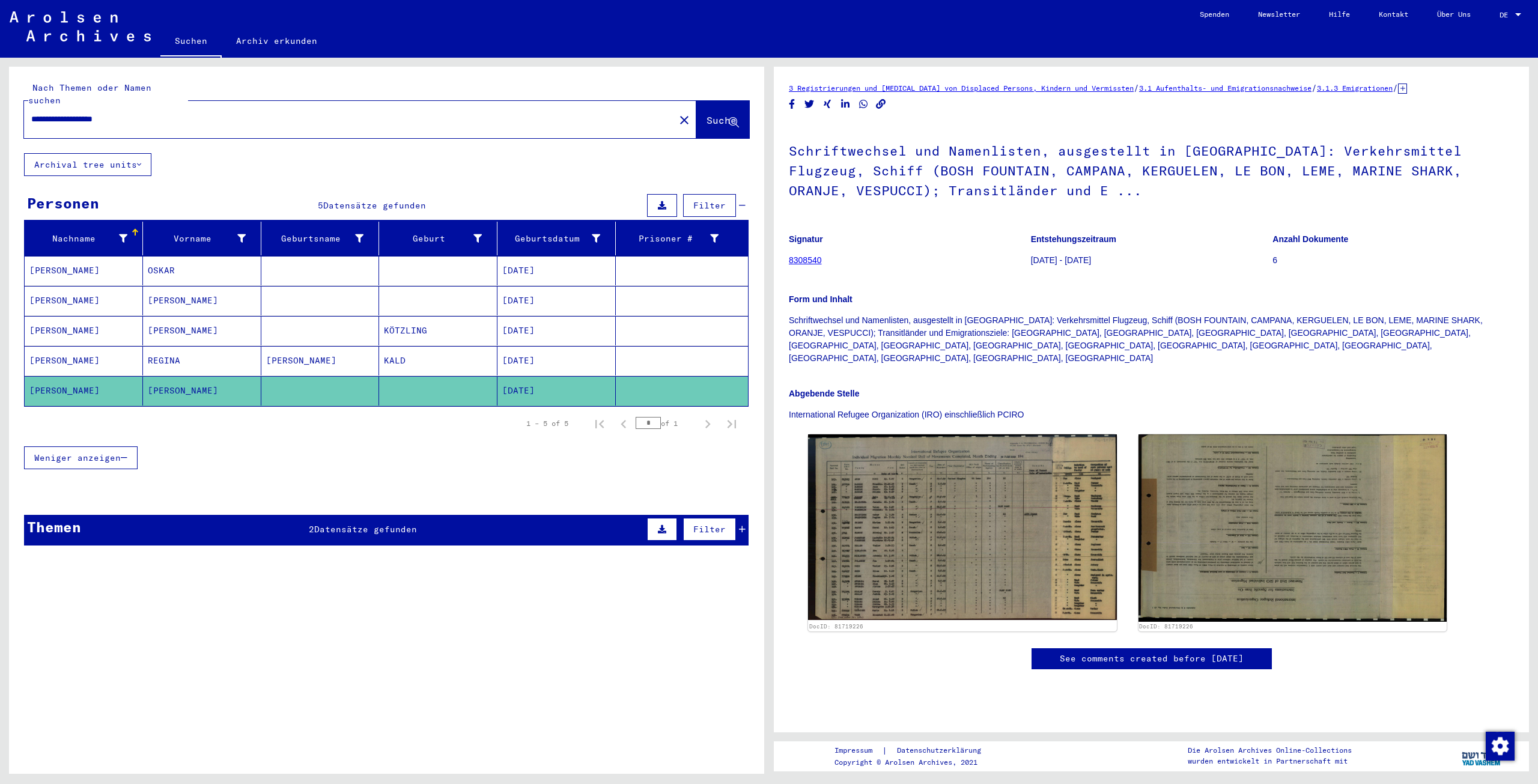
drag, startPoint x: 1412, startPoint y: 152, endPoint x: 1248, endPoint y: 90, distance: 175.3
click at [1412, 152] on h1 "Schriftwechsel und Namenlisten, ausgestellt in [GEOGRAPHIC_DATA]: Verkehrsmitte…" at bounding box center [1152, 169] width 725 height 92
